Goal: Find specific page/section: Find specific page/section

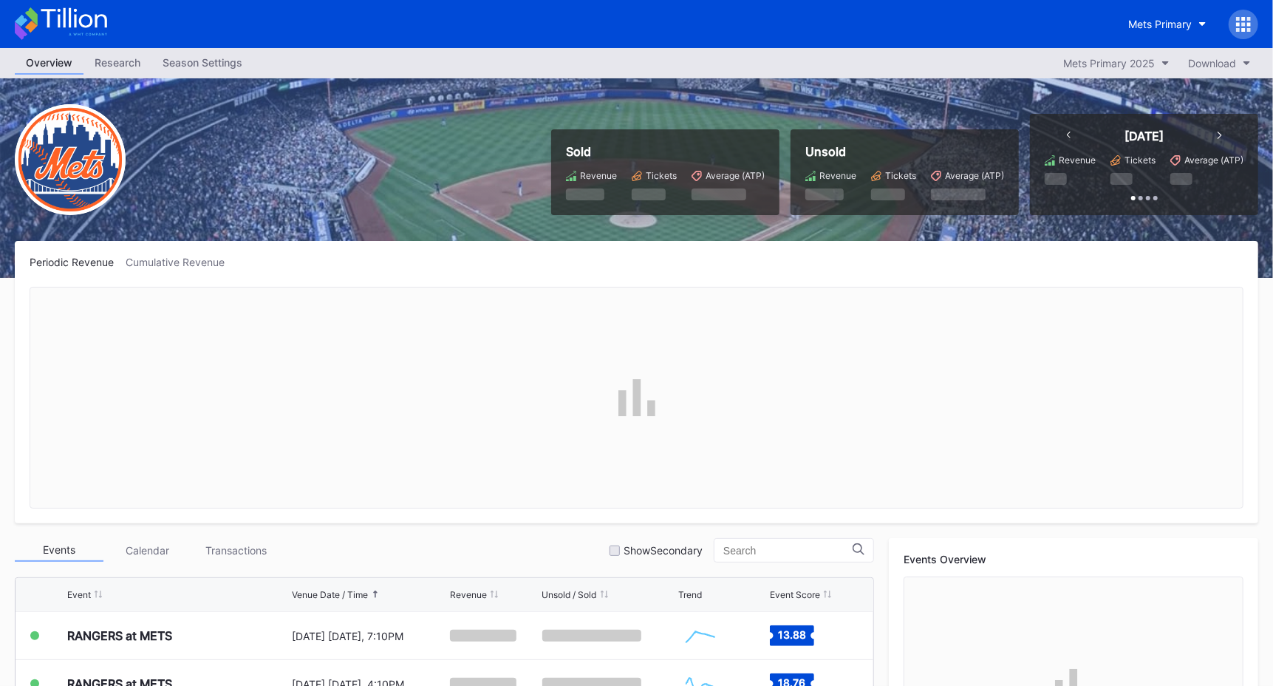
click at [1238, 28] on icon at bounding box center [1238, 30] width 4 height 4
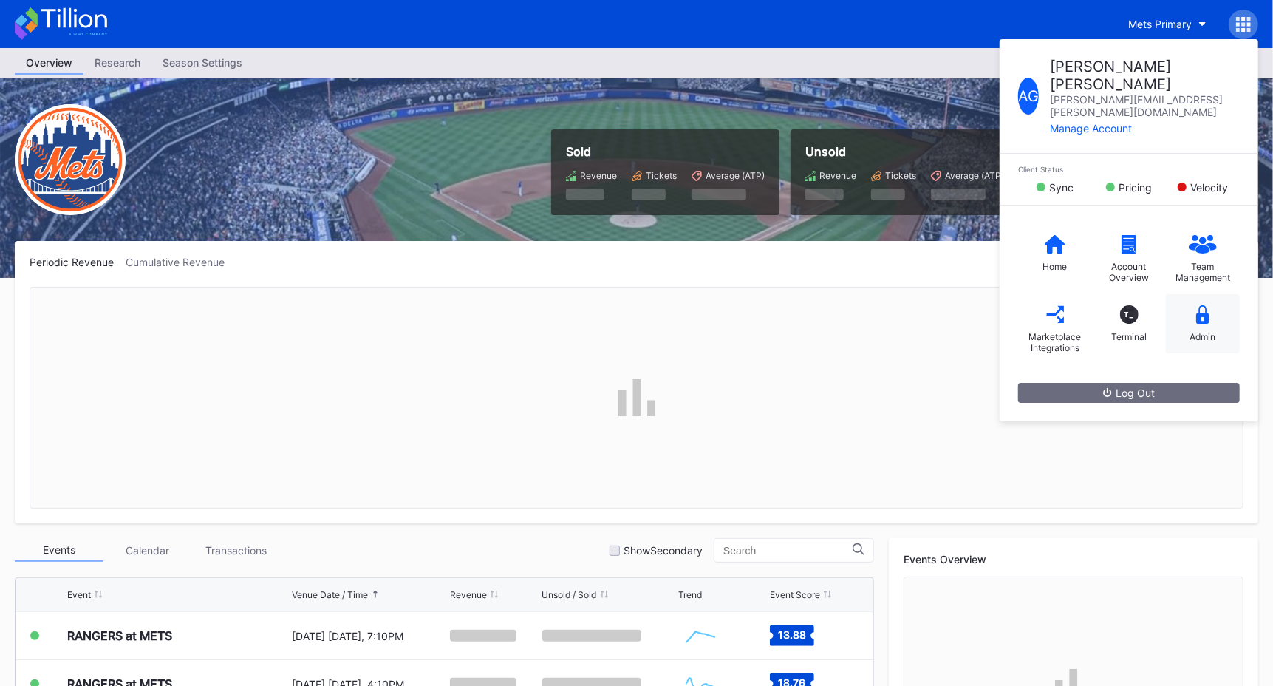
click at [1205, 305] on icon at bounding box center [1202, 314] width 13 height 18
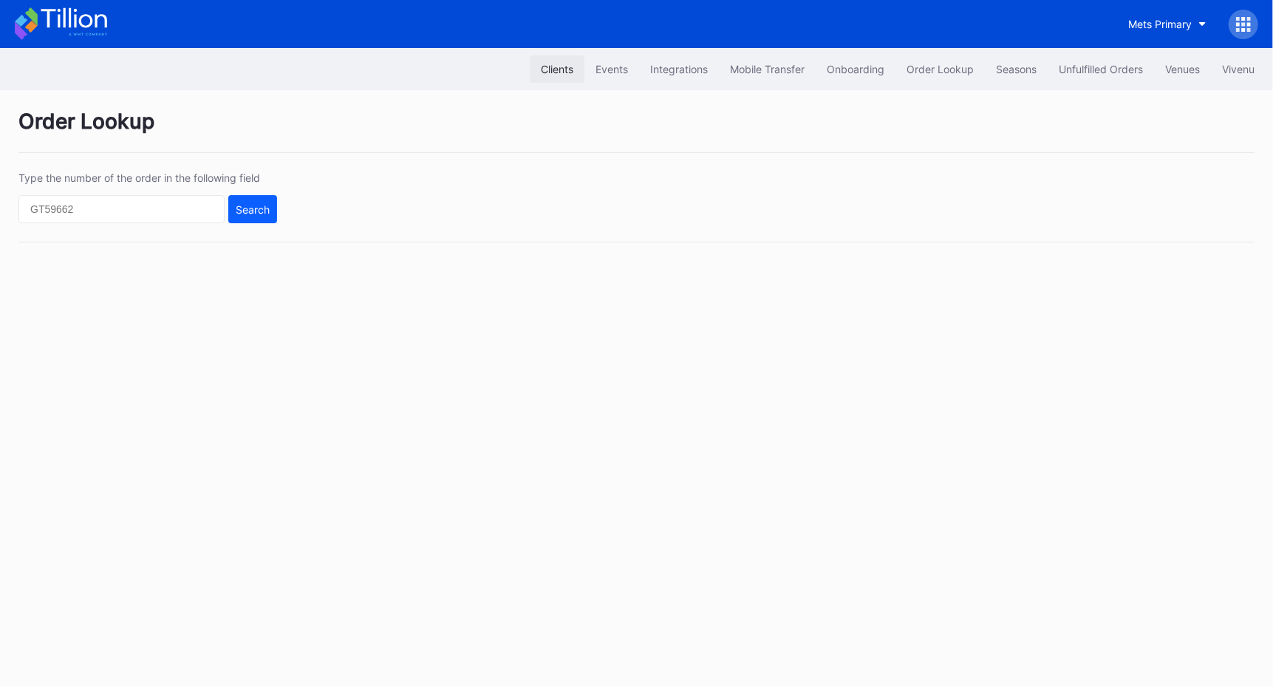
click at [549, 77] on button "Clients" at bounding box center [557, 68] width 55 height 27
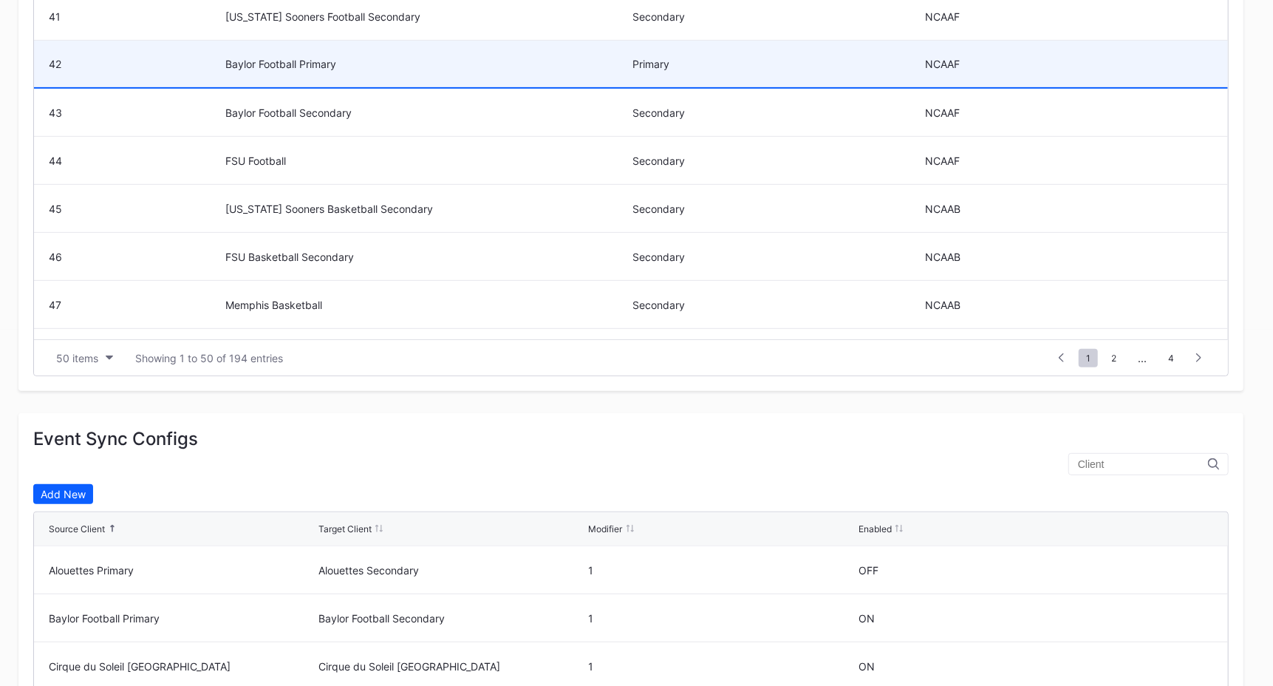
scroll to position [1687, 0]
